Goal: Task Accomplishment & Management: Complete application form

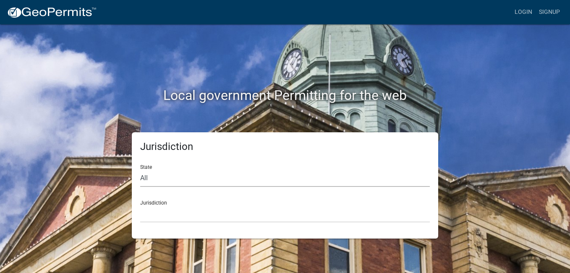
click at [163, 175] on select "All [US_STATE] [US_STATE] [US_STATE] [US_STATE] [US_STATE] [US_STATE] [US_STATE…" at bounding box center [285, 178] width 290 height 17
select select "[US_STATE]"
click at [140, 170] on select "All [US_STATE] [US_STATE] [US_STATE] [US_STATE] [US_STATE] [US_STATE] [US_STATE…" at bounding box center [285, 178] width 290 height 17
click at [158, 215] on select "City of [GEOGRAPHIC_DATA], [US_STATE] City of [GEOGRAPHIC_DATA], [US_STATE] Cit…" at bounding box center [285, 213] width 290 height 17
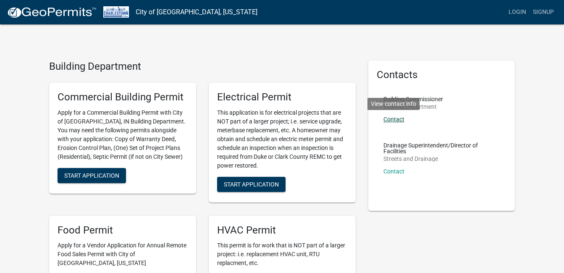
click at [396, 119] on link "Contact" at bounding box center [394, 119] width 21 height 7
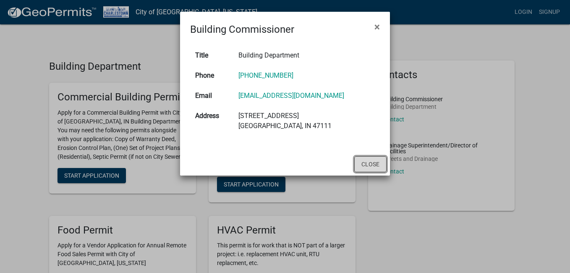
click at [373, 158] on button "Close" at bounding box center [371, 164] width 32 height 16
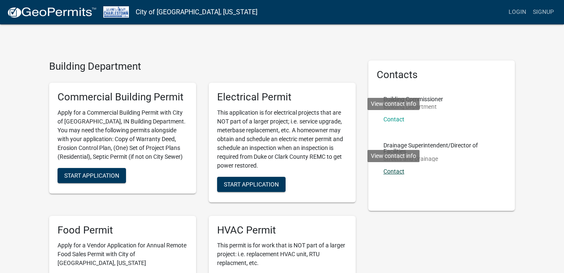
click at [391, 173] on link "Contact" at bounding box center [394, 171] width 21 height 7
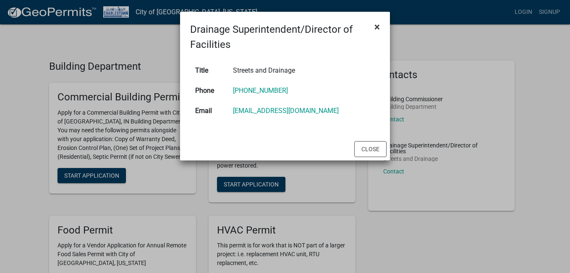
click at [378, 28] on span "×" at bounding box center [377, 27] width 5 height 12
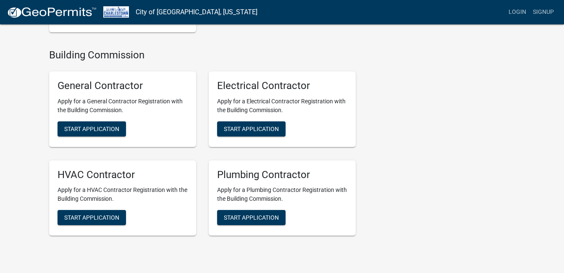
scroll to position [998, 0]
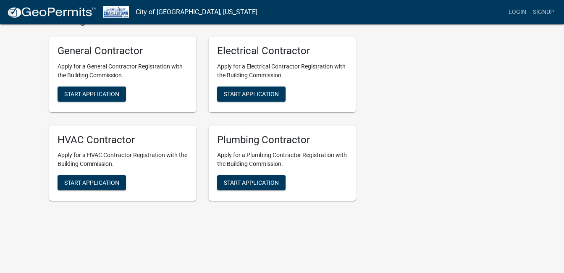
click at [564, 5] on nav "City of Charlestown, Indiana more_horiz Login Signup" at bounding box center [282, 12] width 564 height 24
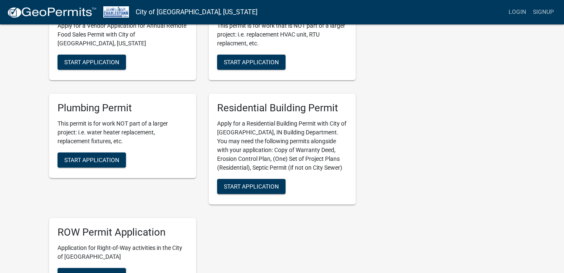
scroll to position [192, 0]
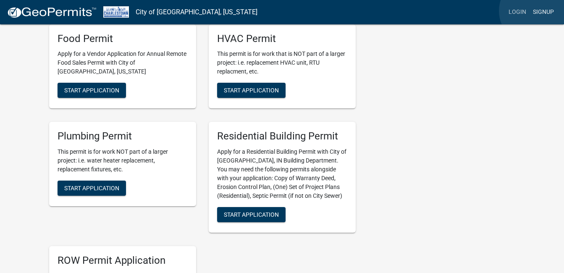
click at [533, 11] on link "Signup" at bounding box center [544, 12] width 28 height 16
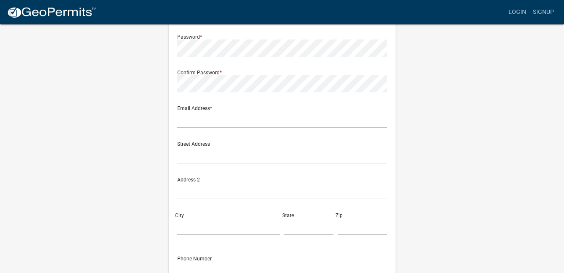
scroll to position [79, 0]
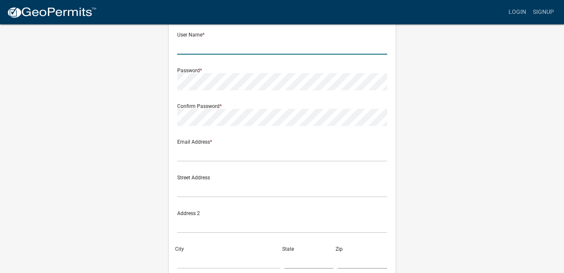
click at [183, 44] on input "text" at bounding box center [282, 45] width 210 height 17
type input "Kprivette"
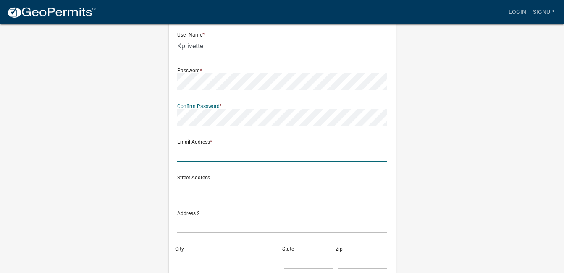
click at [183, 158] on input "text" at bounding box center [282, 153] width 210 height 17
type input "kimberlyprivette515@gmail.com"
type input "Kimberly A Privette"
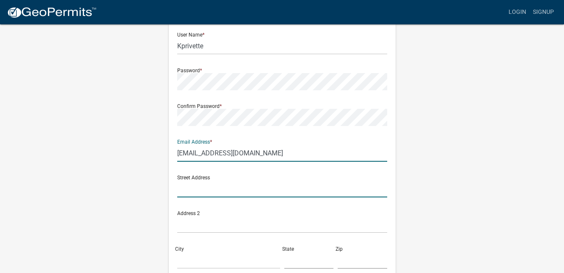
type input "322 Hampton Ct"
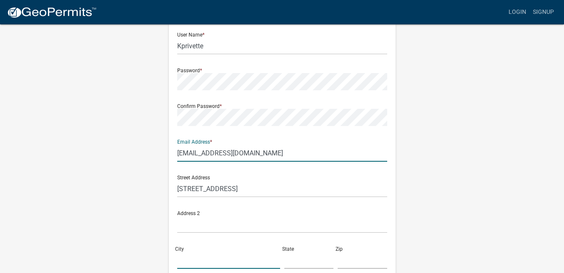
type input "Charlestown"
type input "IN"
type input "47111"
type input "5025040214"
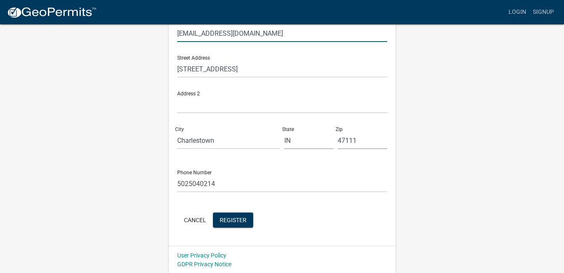
scroll to position [200, 0]
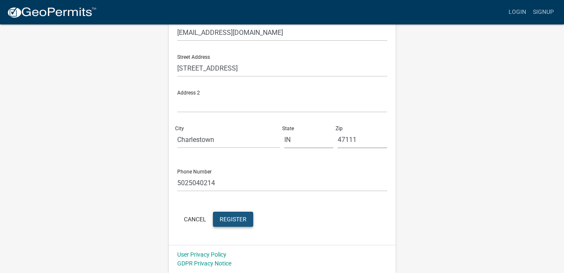
click at [229, 218] on span "Register" at bounding box center [233, 218] width 27 height 7
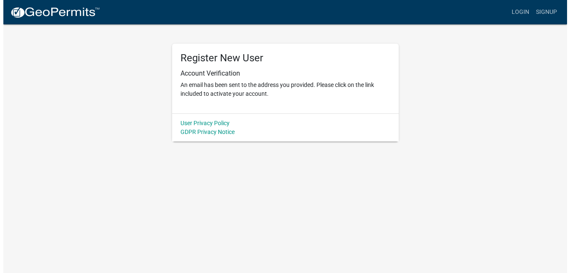
scroll to position [0, 0]
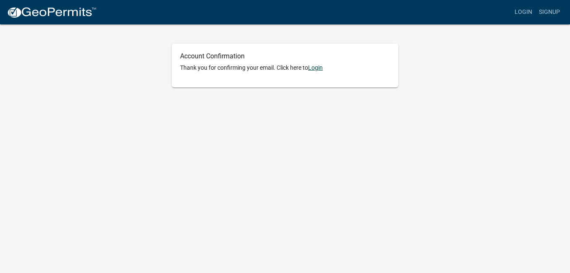
click at [319, 69] on link "Login" at bounding box center [315, 67] width 15 height 7
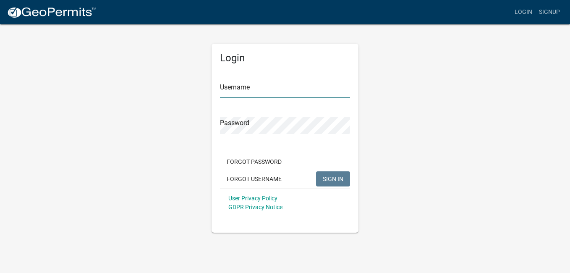
type input "Kprivette"
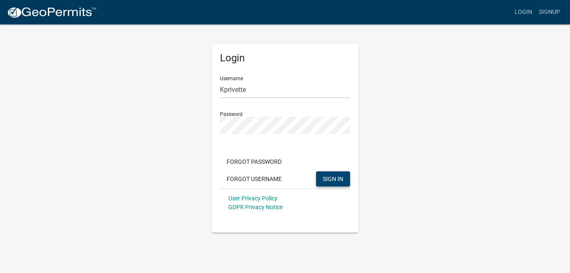
click at [335, 179] on span "SIGN IN" at bounding box center [333, 178] width 21 height 7
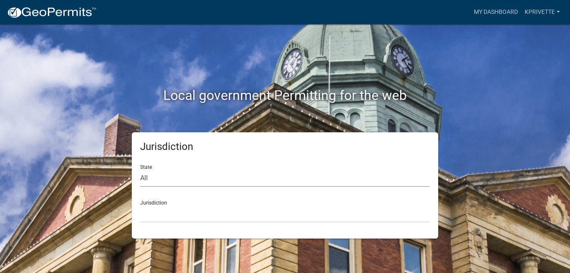
click at [180, 181] on select "All [US_STATE] [US_STATE] [US_STATE] [US_STATE] [US_STATE] [US_STATE] [US_STATE…" at bounding box center [285, 178] width 290 height 17
select select "[US_STATE]"
click at [140, 170] on select "All [US_STATE] [US_STATE] [US_STATE] [US_STATE] [US_STATE] [US_STATE] [US_STATE…" at bounding box center [285, 178] width 290 height 17
click at [156, 218] on select "City of [GEOGRAPHIC_DATA], [US_STATE] City of [GEOGRAPHIC_DATA], [US_STATE] Cit…" at bounding box center [285, 213] width 290 height 17
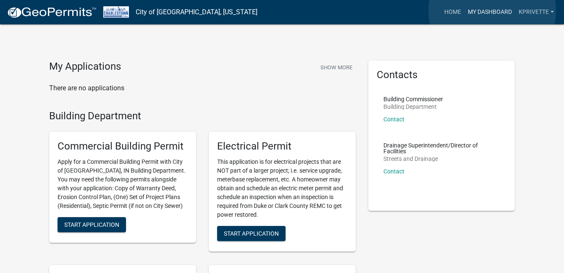
click at [492, 11] on link "My Dashboard" at bounding box center [490, 12] width 51 height 16
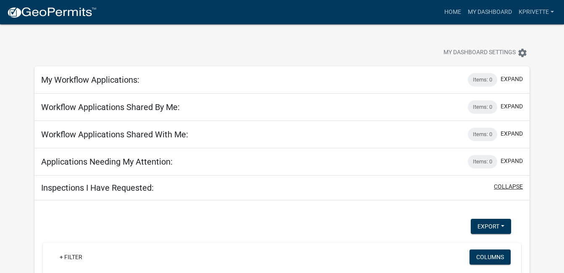
click at [509, 184] on button "collapse" at bounding box center [508, 186] width 29 height 9
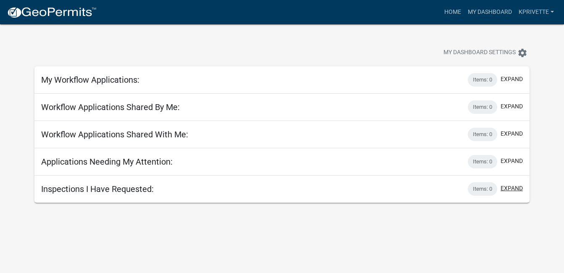
click at [505, 188] on button "expand" at bounding box center [512, 188] width 22 height 9
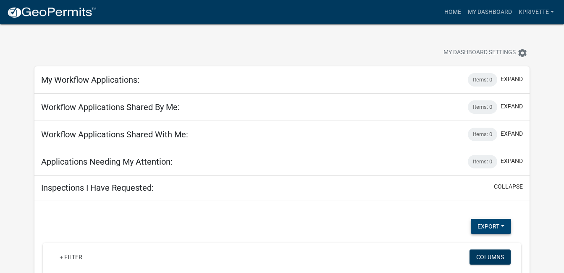
click at [489, 225] on button "Export" at bounding box center [491, 226] width 40 height 15
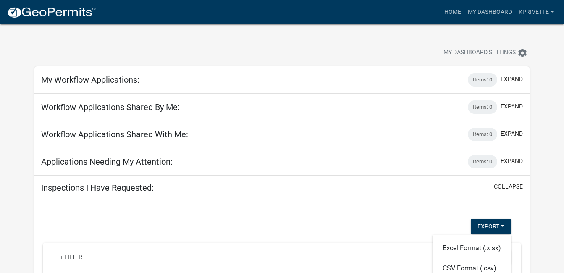
click at [128, 188] on h5 "Inspections I Have Requested:" at bounding box center [97, 188] width 113 height 10
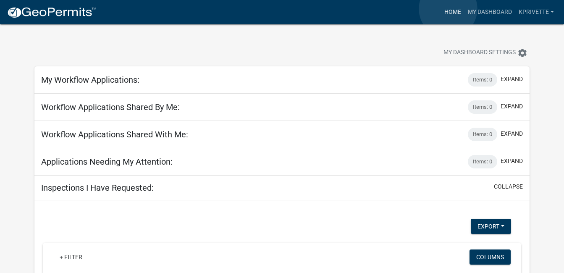
click at [448, 9] on link "Home" at bounding box center [453, 12] width 24 height 16
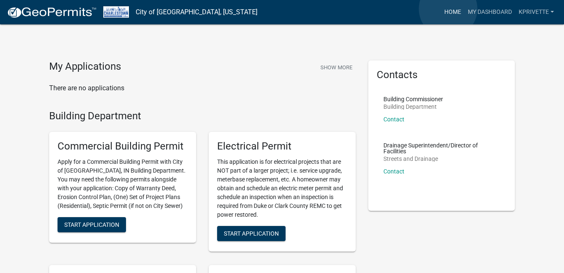
click at [448, 9] on link "Home" at bounding box center [453, 12] width 24 height 16
click at [328, 66] on button "Show More" at bounding box center [336, 67] width 39 height 14
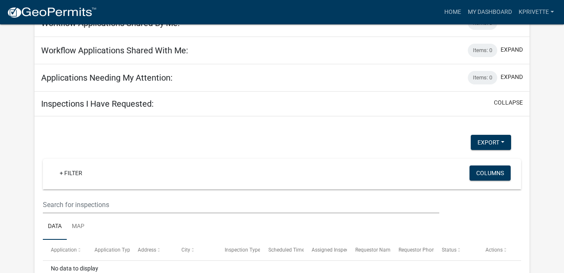
scroll to position [131, 0]
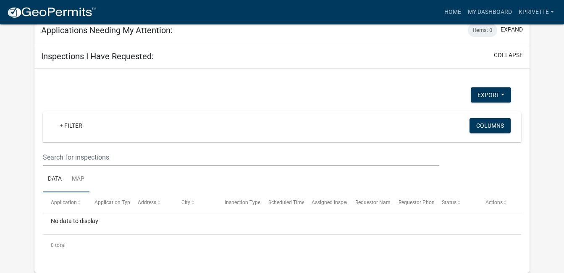
click at [80, 178] on link "Map" at bounding box center [78, 179] width 23 height 27
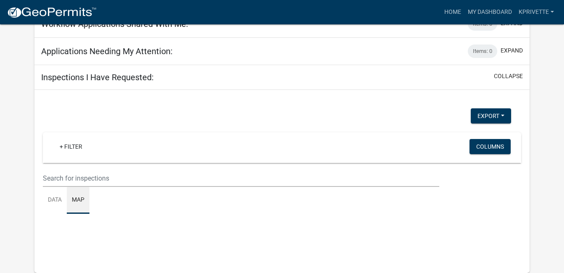
scroll to position [24, 0]
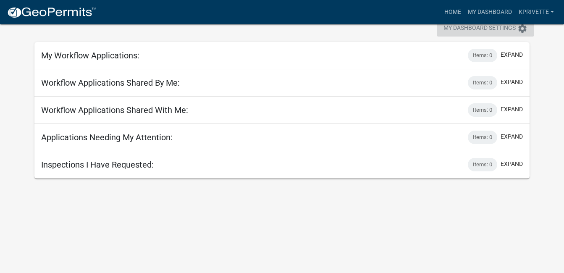
click at [521, 28] on icon "settings" at bounding box center [523, 29] width 10 height 10
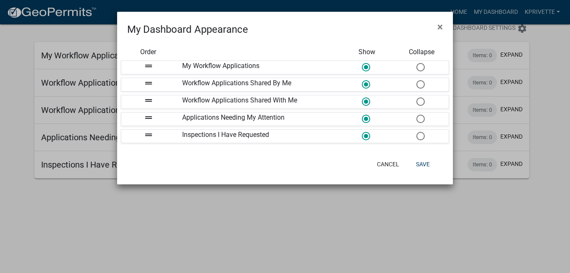
click at [385, 156] on div "Cancel Save" at bounding box center [340, 164] width 207 height 22
click at [385, 165] on button "Cancel" at bounding box center [389, 164] width 36 height 15
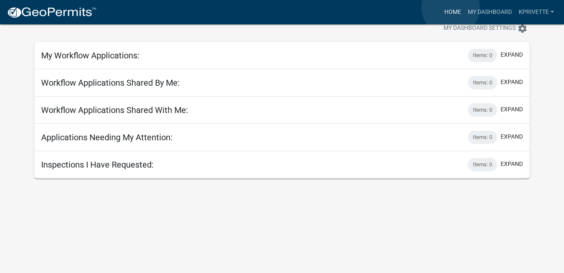
click at [451, 7] on link "Home" at bounding box center [453, 12] width 24 height 16
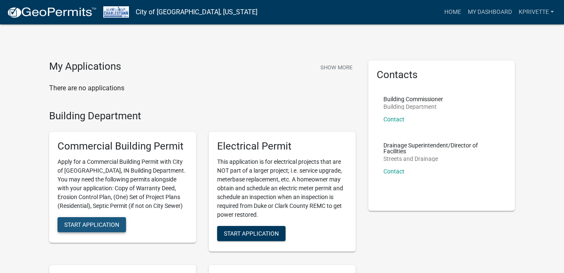
click at [101, 221] on span "Start Application" at bounding box center [91, 224] width 55 height 7
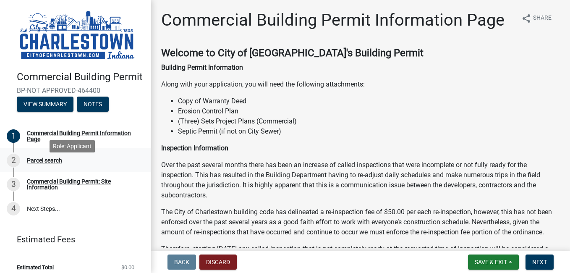
click at [52, 163] on div "Parcel search" at bounding box center [44, 161] width 35 height 6
click at [43, 216] on link "4 Next Steps..." at bounding box center [75, 209] width 151 height 24
click at [53, 163] on div "Parcel search" at bounding box center [44, 161] width 35 height 6
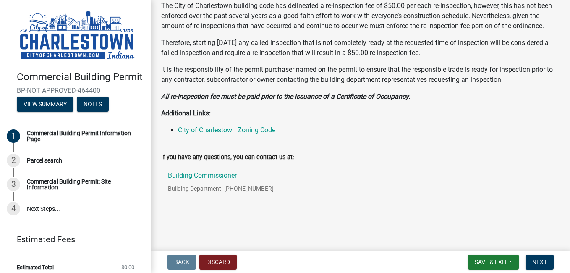
scroll to position [216, 0]
click at [227, 129] on link "City of Charlestown Zoning Code" at bounding box center [226, 130] width 97 height 8
